Goal: Transaction & Acquisition: Purchase product/service

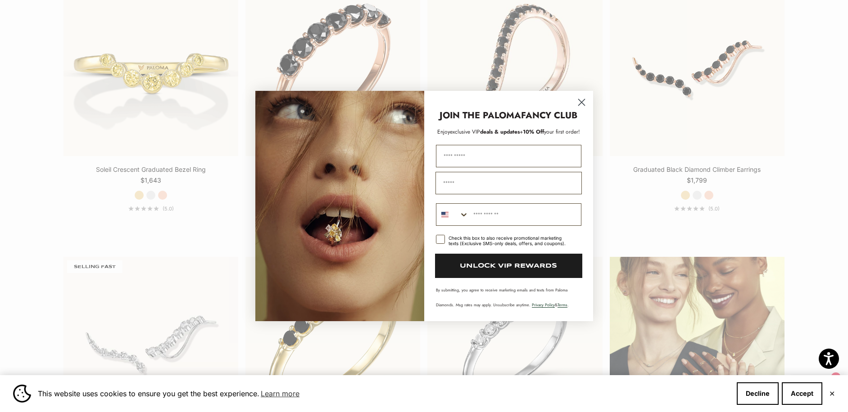
scroll to position [1171, 0]
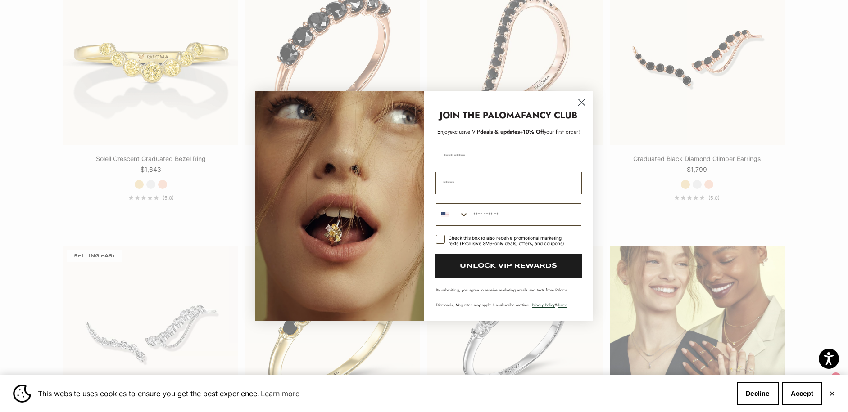
drag, startPoint x: 581, startPoint y: 101, endPoint x: 579, endPoint y: 107, distance: 5.7
click at [581, 102] on icon "Close dialog" at bounding box center [582, 103] width 16 height 16
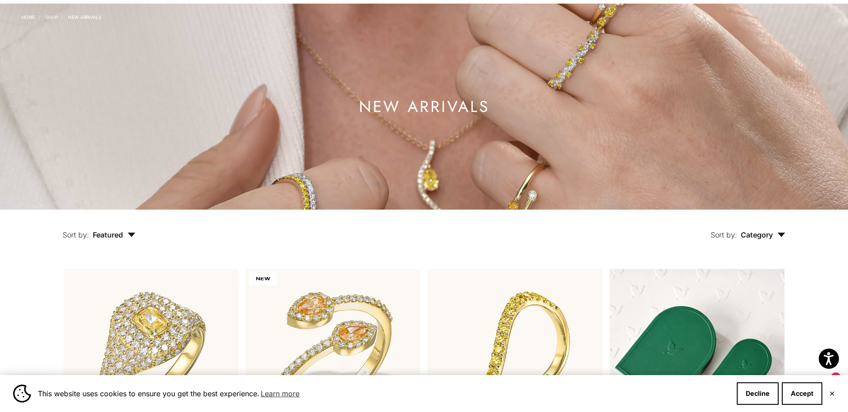
scroll to position [0, 0]
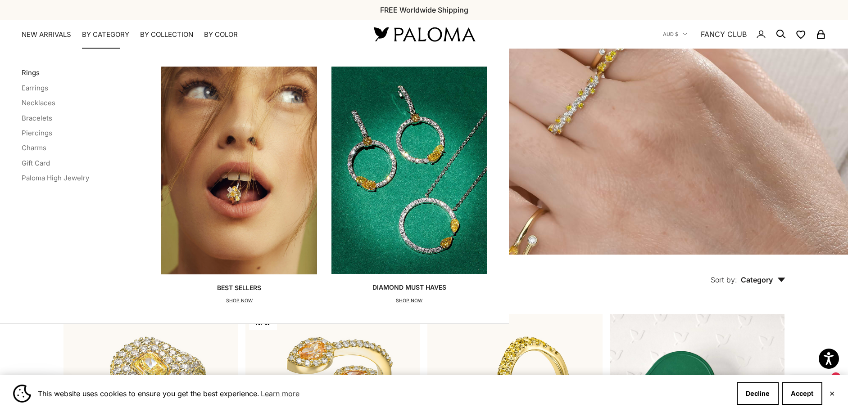
click at [34, 72] on link "Rings" at bounding box center [31, 72] width 18 height 9
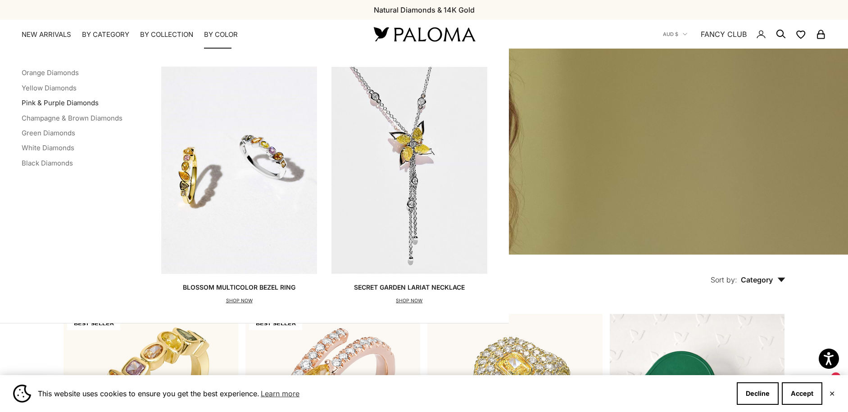
click at [81, 102] on link "Pink & Purple Diamonds" at bounding box center [60, 103] width 77 height 9
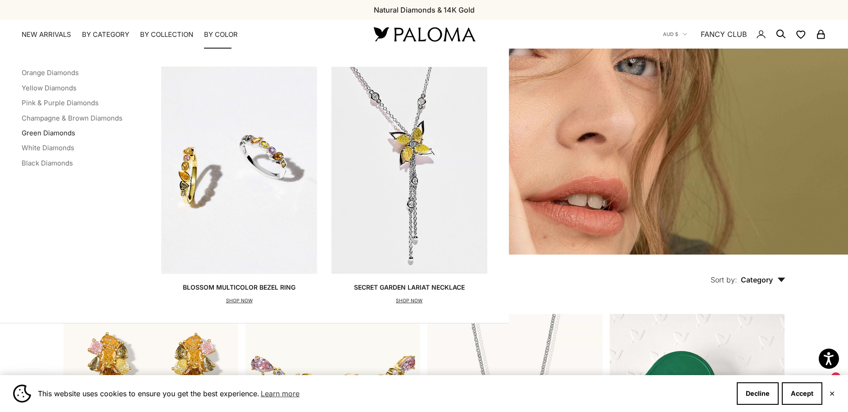
click at [50, 132] on link "Green Diamonds" at bounding box center [49, 133] width 54 height 9
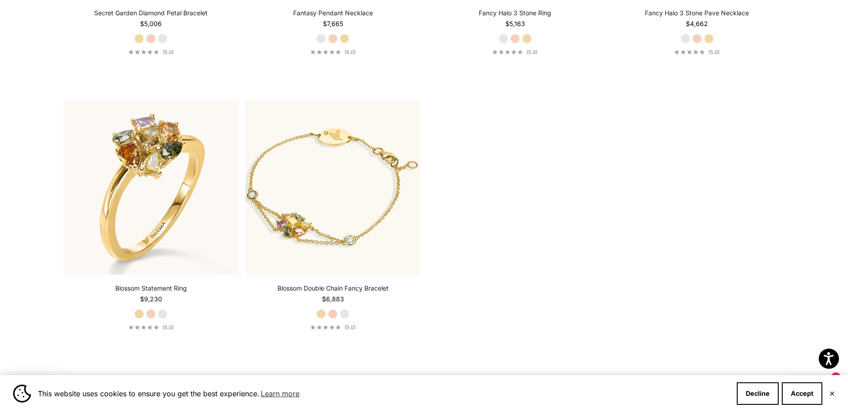
scroll to position [1306, 0]
